Goal: Information Seeking & Learning: Learn about a topic

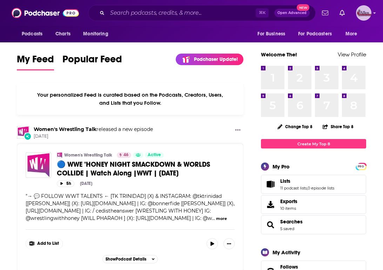
click at [362, 13] on img "Logged in as AllenMedia" at bounding box center [363, 12] width 15 height 15
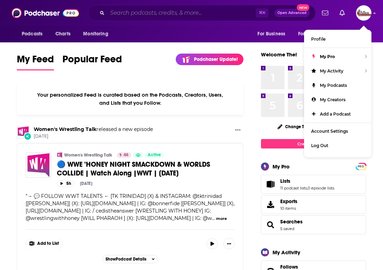
click at [119, 13] on input "Search podcasts, credits, & more..." at bounding box center [181, 12] width 148 height 11
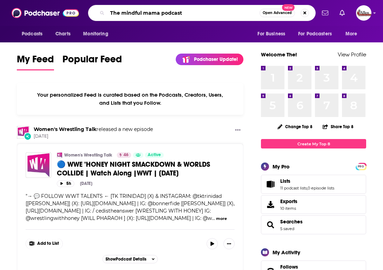
type input "The mindful mama podcast"
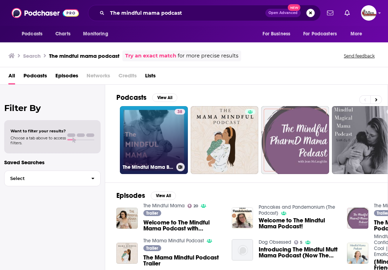
click at [144, 144] on link "38 The Mindful Mama Birth Podcast" at bounding box center [154, 140] width 68 height 68
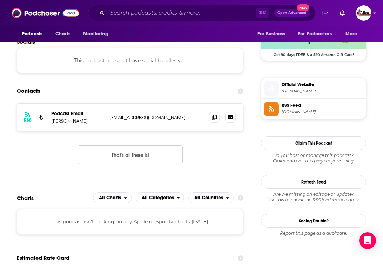
scroll to position [528, 0]
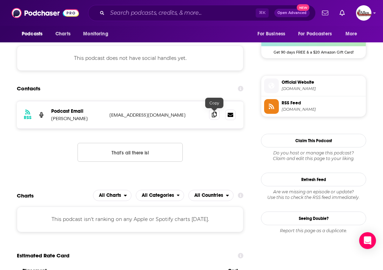
click at [213, 115] on icon at bounding box center [214, 115] width 5 height 6
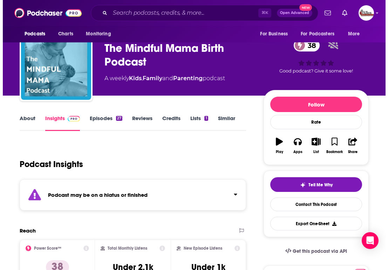
scroll to position [0, 0]
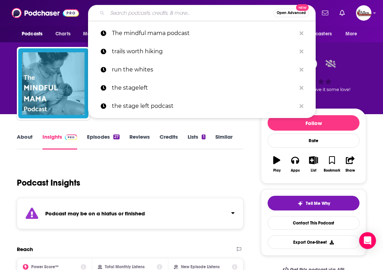
click at [128, 15] on input "Search podcasts, credits, & more..." at bounding box center [190, 12] width 166 height 11
paste input "The Holistic Parenting Podcast"
type input "The Holistic Parenting Podcast"
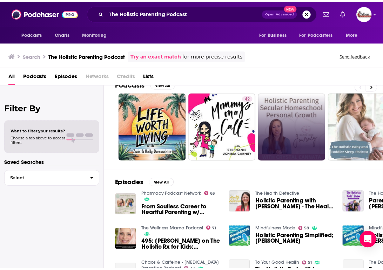
scroll to position [13, 0]
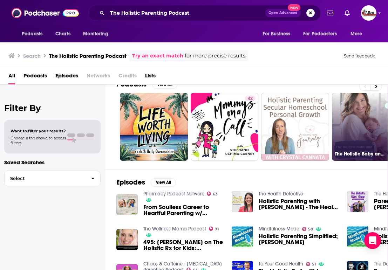
click at [348, 142] on link "31 The Holistic Baby and Toddler Sleep Podcast" at bounding box center [366, 127] width 68 height 68
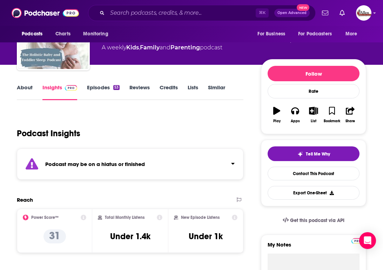
scroll to position [52, 0]
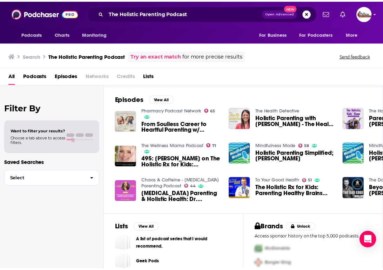
scroll to position [103, 0]
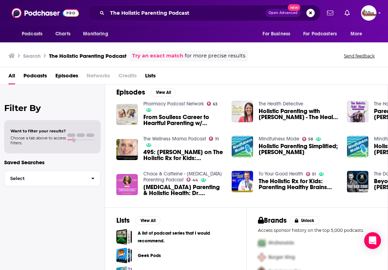
click at [272, 146] on span "Holistic Parenting Simplified; [PERSON_NAME]" at bounding box center [299, 149] width 80 height 12
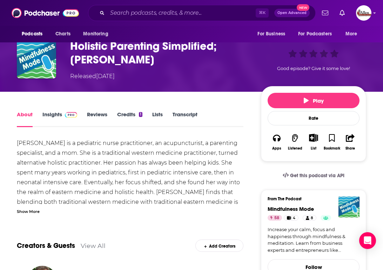
scroll to position [62, 0]
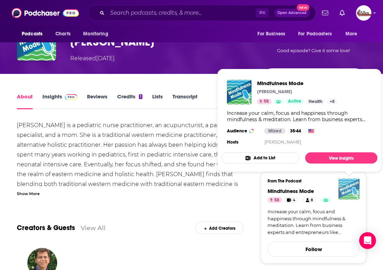
click at [350, 190] on img "Mindfulness Mode" at bounding box center [348, 189] width 21 height 21
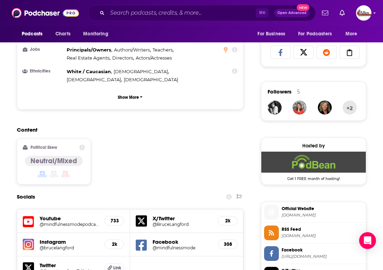
scroll to position [579, 0]
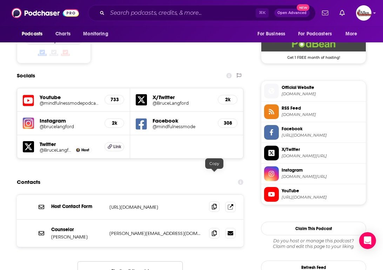
click at [214, 204] on icon at bounding box center [214, 207] width 5 height 6
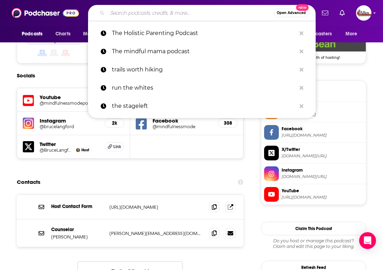
click at [115, 11] on input "Search podcasts, credits, & more..." at bounding box center [190, 12] width 166 height 11
paste input "Everyday Acupuncture Podcast"
type input "Everyday Acupuncture Podcast"
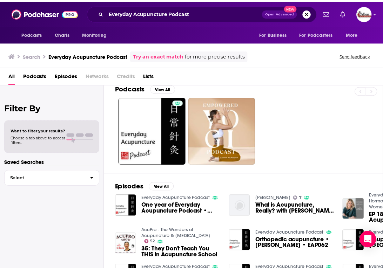
scroll to position [9, 0]
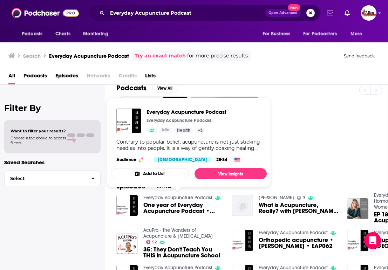
click at [180, 197] on link "Everyday Acupuncture Podcast" at bounding box center [177, 198] width 69 height 6
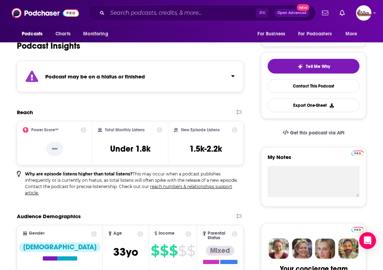
scroll to position [137, 0]
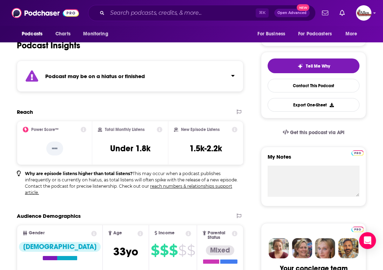
click at [230, 76] on button "Click to expand status details" at bounding box center [230, 74] width 9 height 10
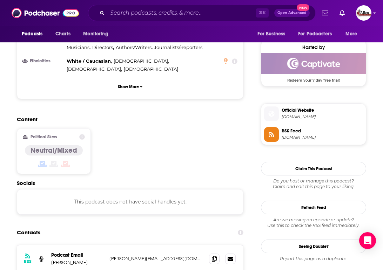
scroll to position [617, 0]
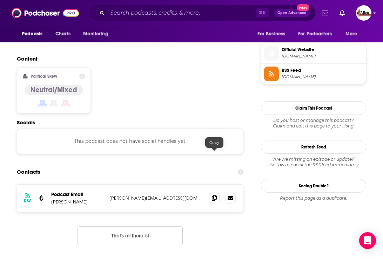
click at [210, 193] on span at bounding box center [214, 198] width 11 height 11
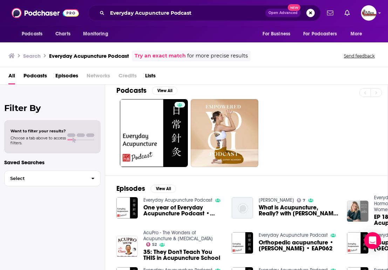
scroll to position [37, 0]
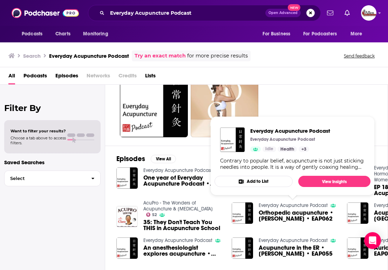
click at [313, 206] on link "Everyday Acupuncture Podcast" at bounding box center [293, 206] width 69 height 6
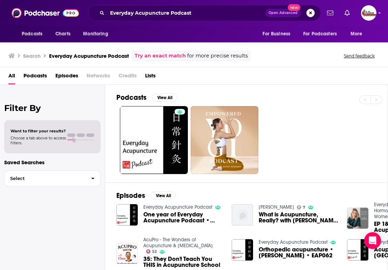
click at [312, 15] on button "Search podcasts, credits, & more..." at bounding box center [311, 13] width 8 height 8
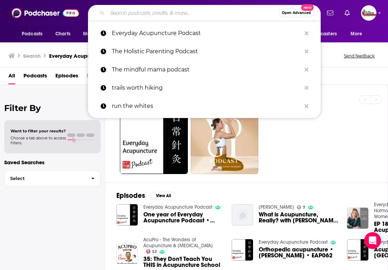
paste input "Wellness Mama Podcast"
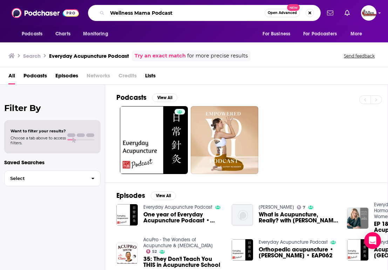
type input "Wellness Mama Podcast"
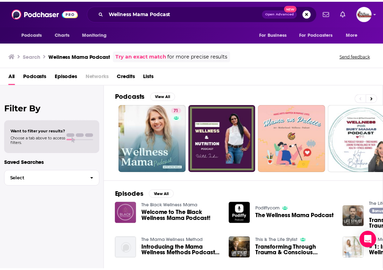
scroll to position [3, 0]
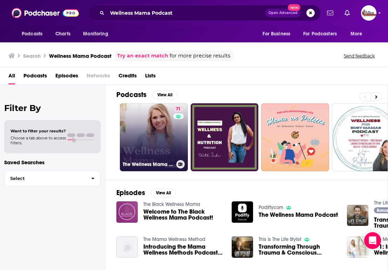
click at [146, 148] on link "71 The Wellness Mama Podcast" at bounding box center [154, 137] width 68 height 68
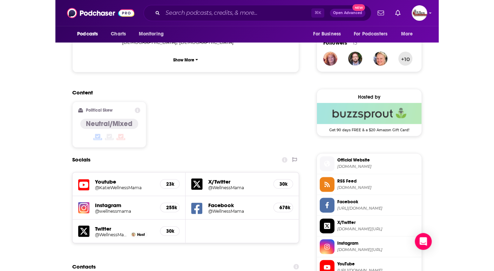
scroll to position [607, 0]
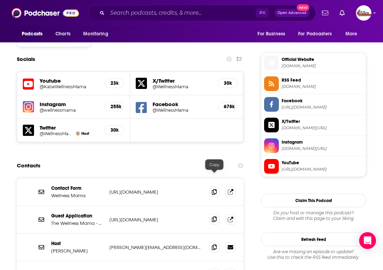
click at [217, 214] on span at bounding box center [214, 219] width 11 height 11
